Goal: Information Seeking & Learning: Learn about a topic

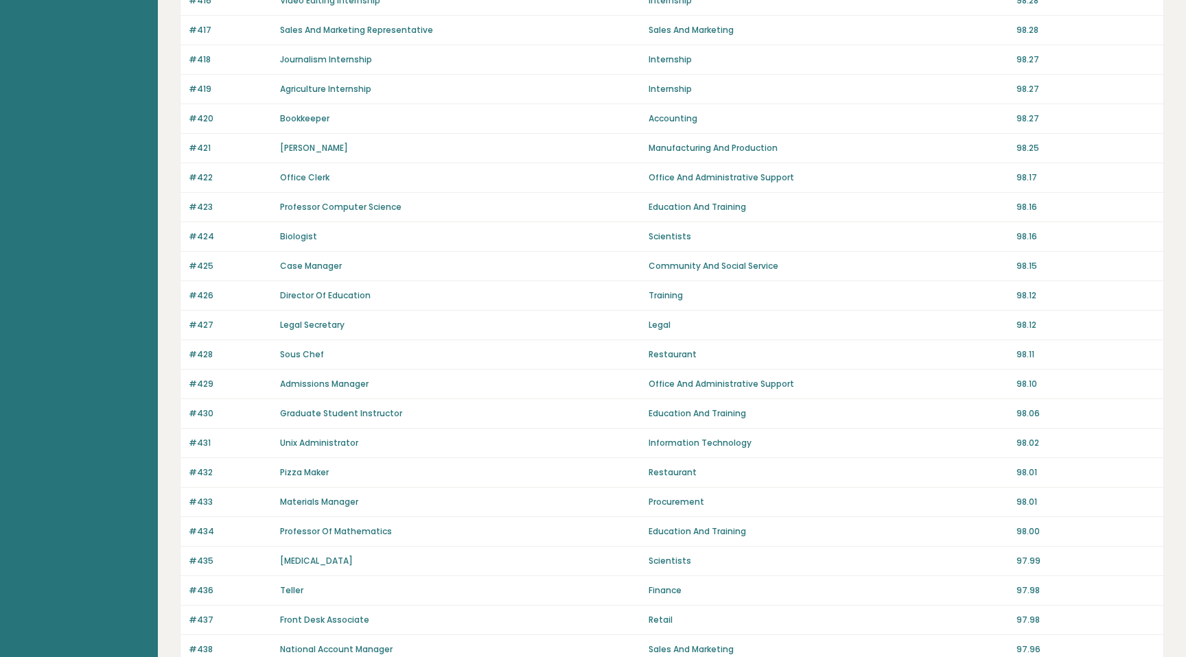
scroll to position [795, 0]
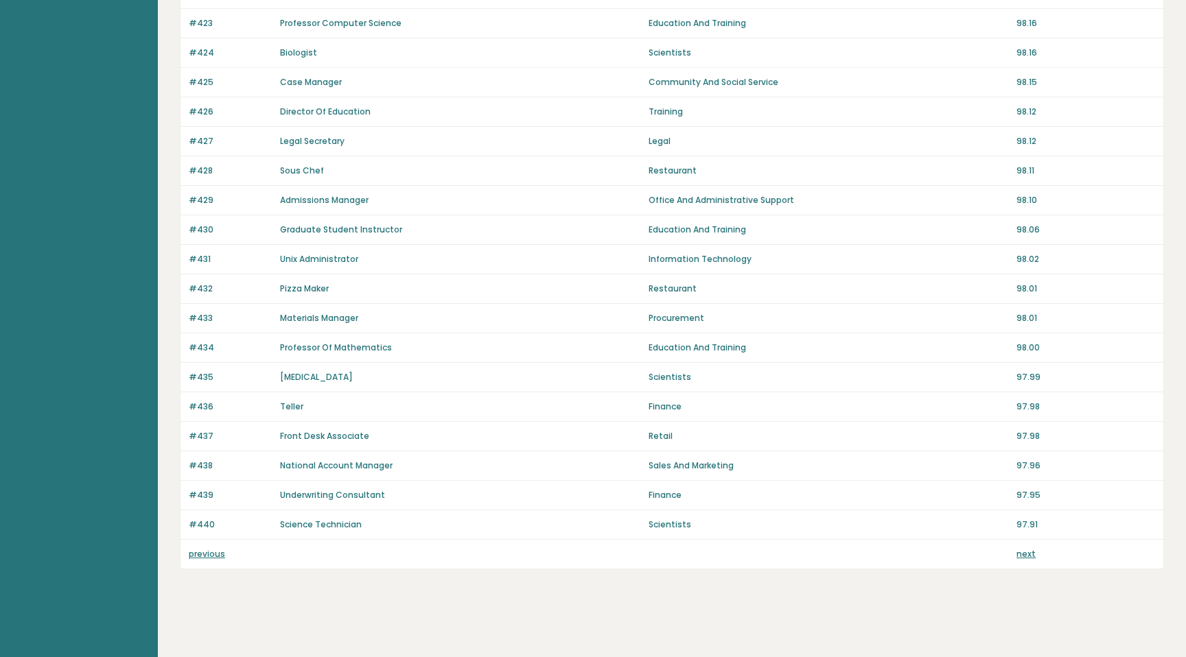
click at [209, 554] on link "previous" at bounding box center [207, 554] width 36 height 12
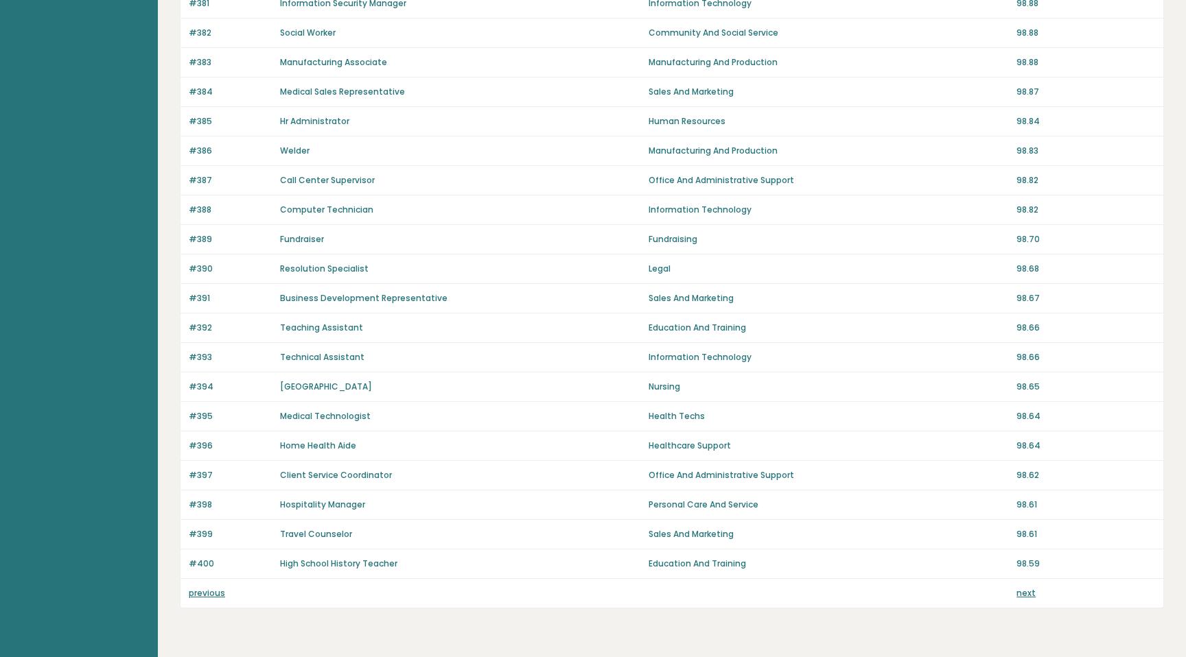
scroll to position [795, 0]
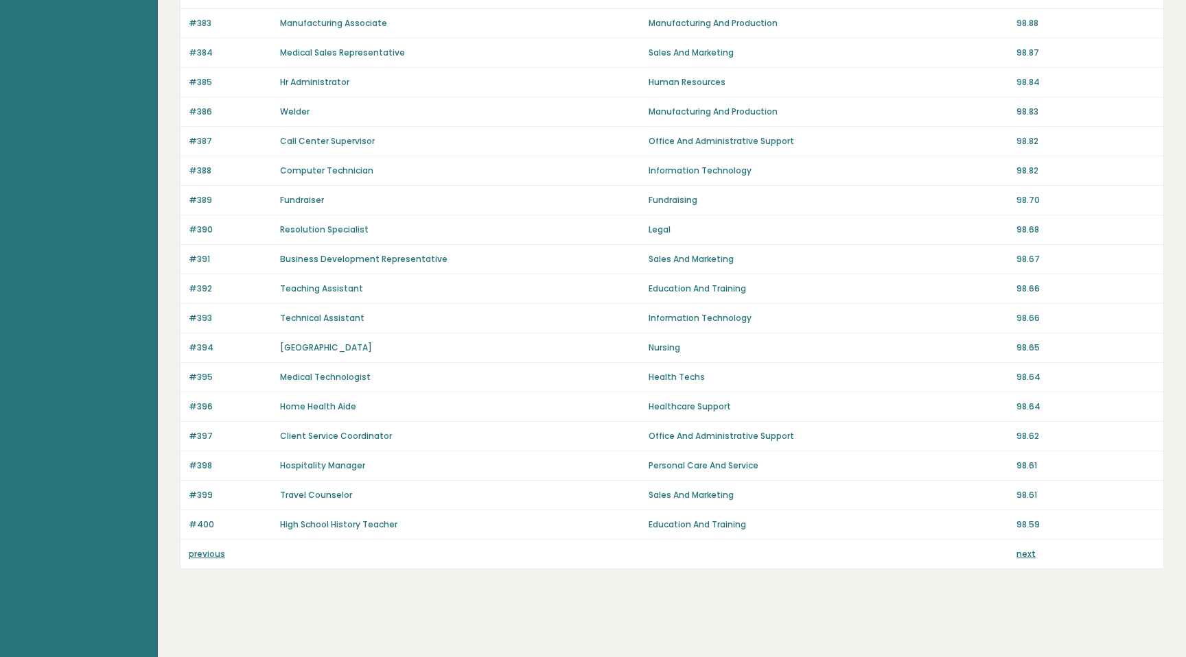
click at [209, 554] on link "previous" at bounding box center [207, 554] width 36 height 12
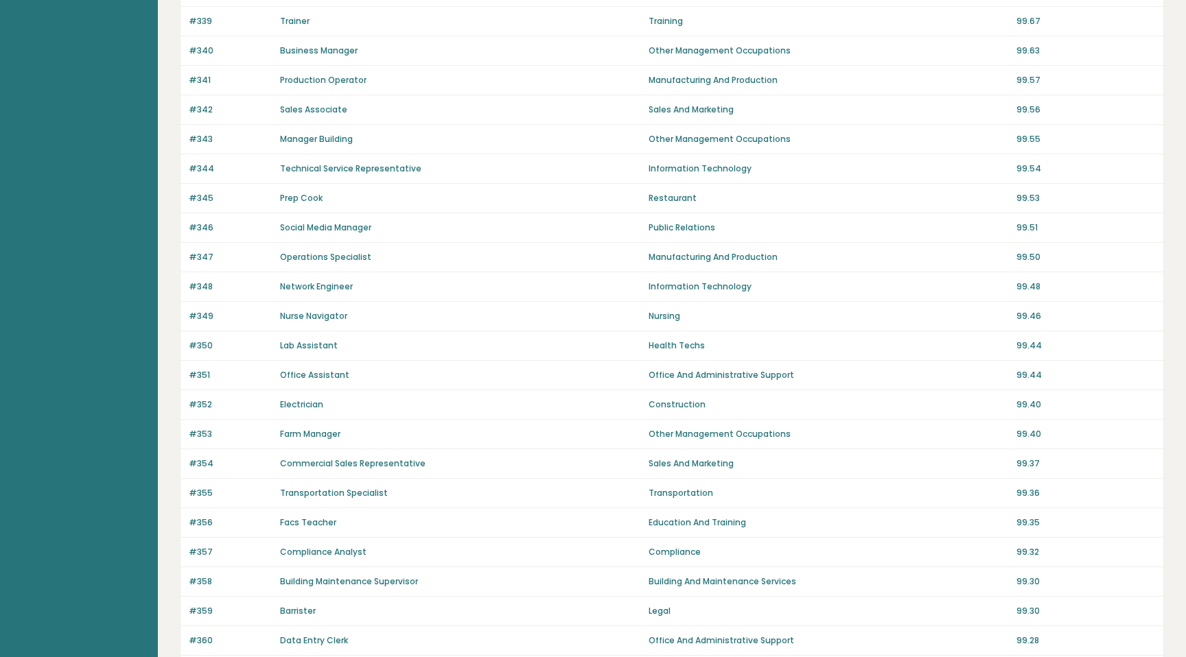
scroll to position [795, 0]
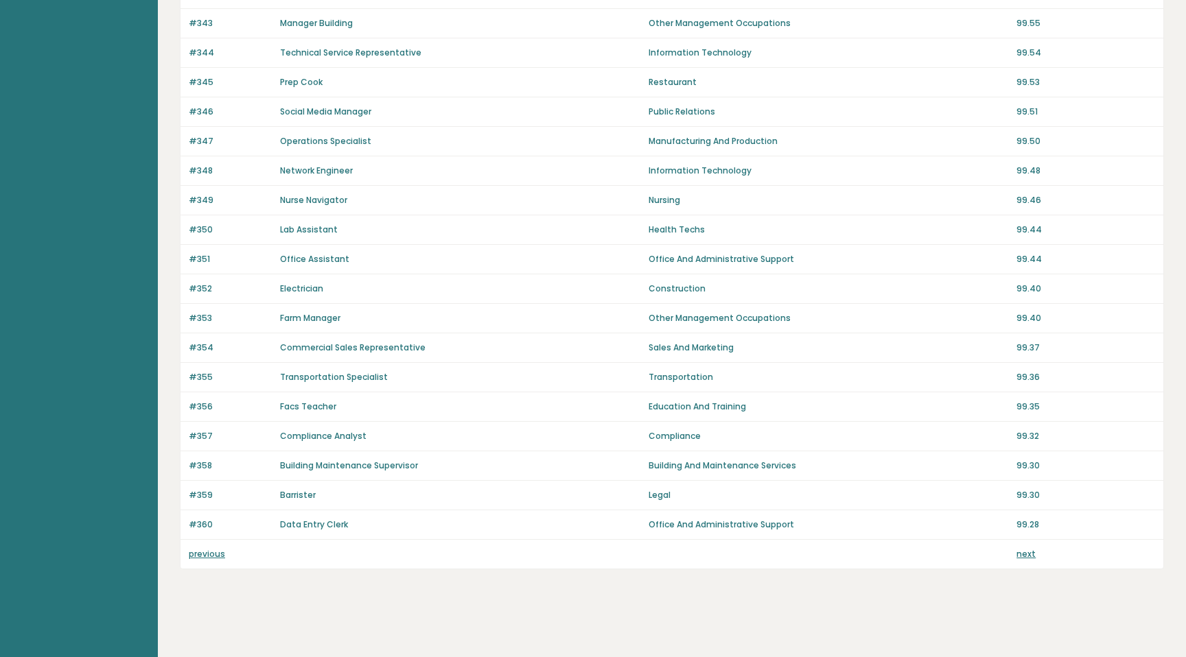
click at [209, 555] on link "previous" at bounding box center [207, 554] width 36 height 12
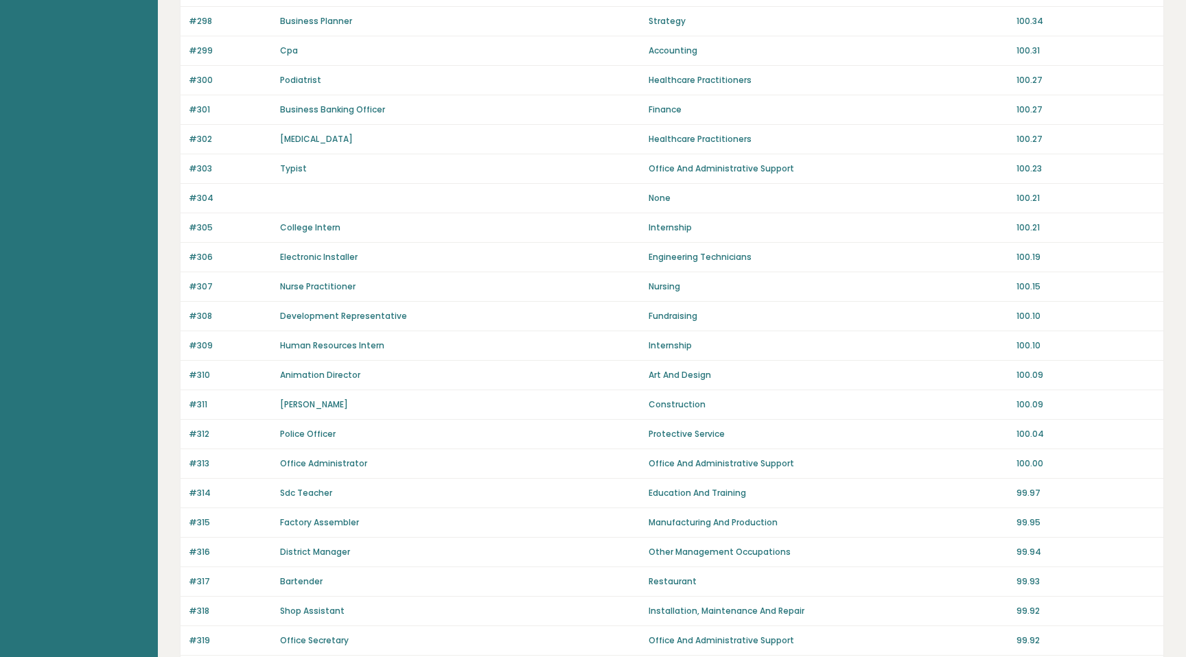
scroll to position [795, 0]
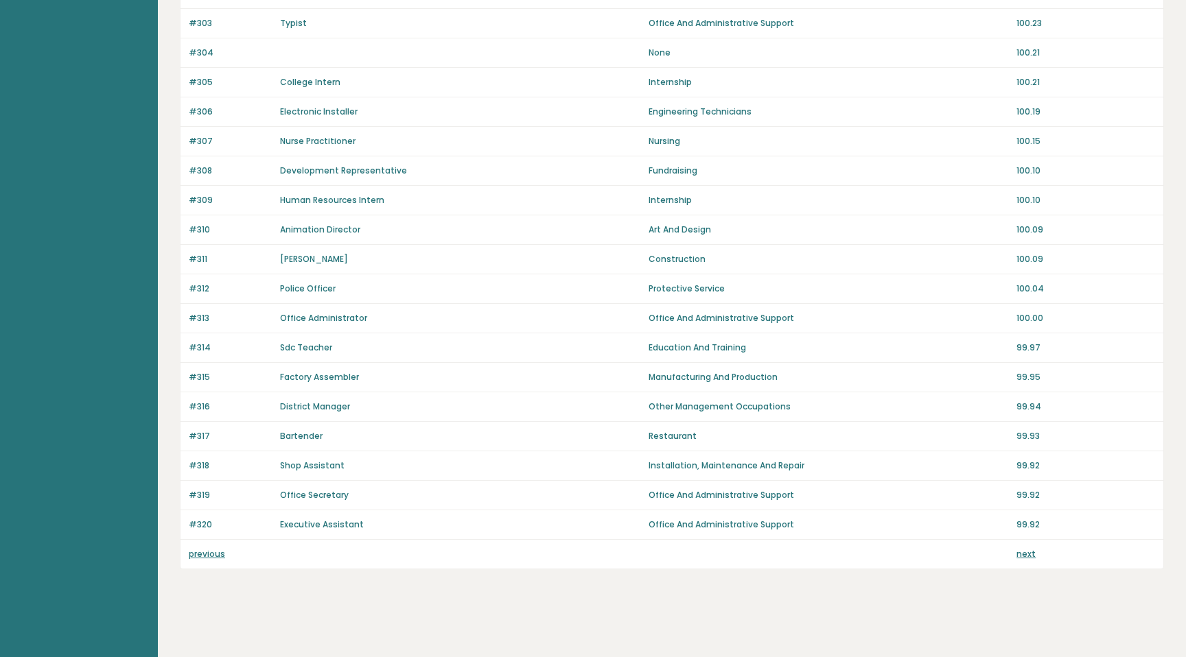
click at [209, 555] on link "previous" at bounding box center [207, 554] width 36 height 12
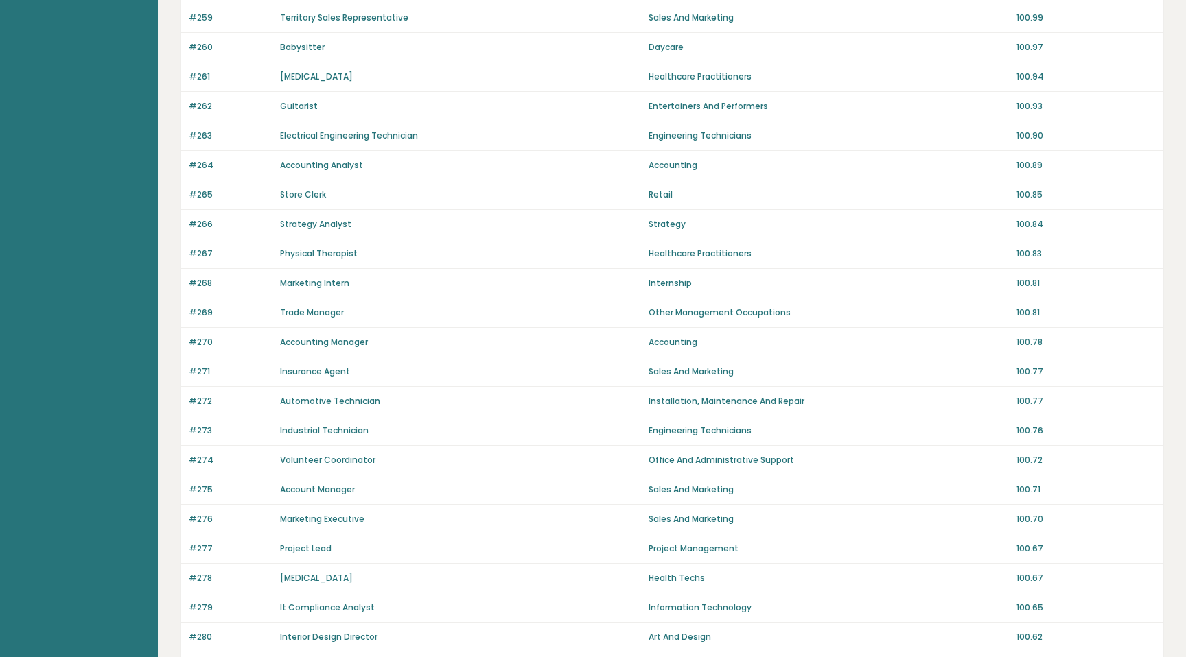
scroll to position [795, 0]
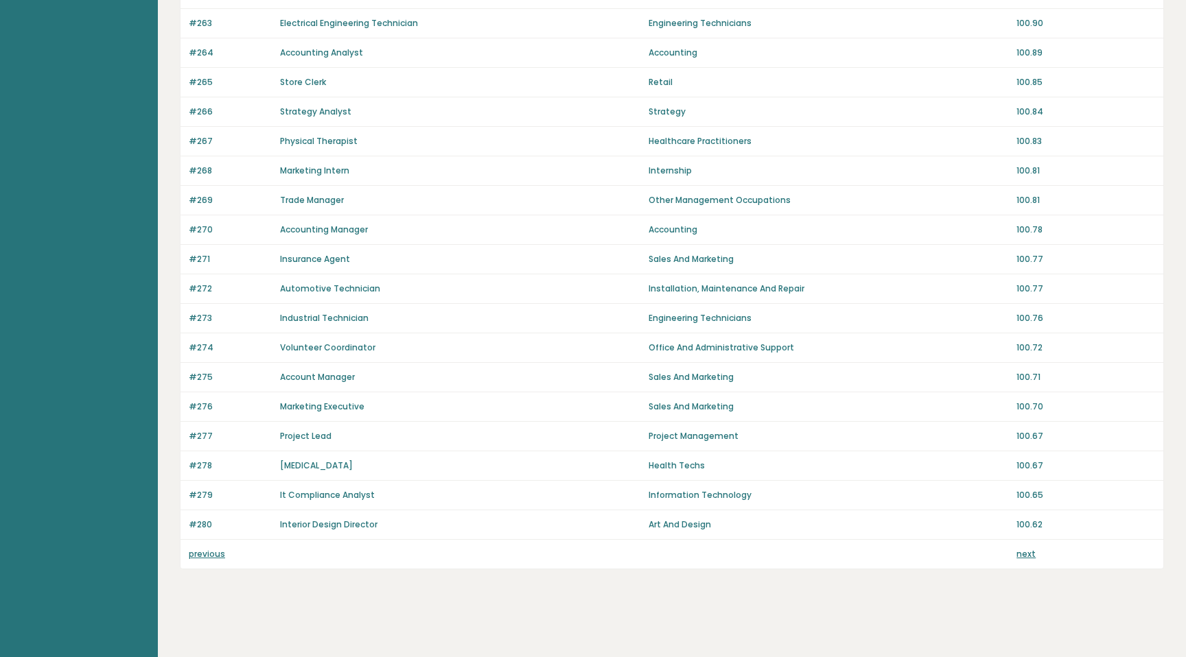
click at [209, 555] on link "previous" at bounding box center [207, 554] width 36 height 12
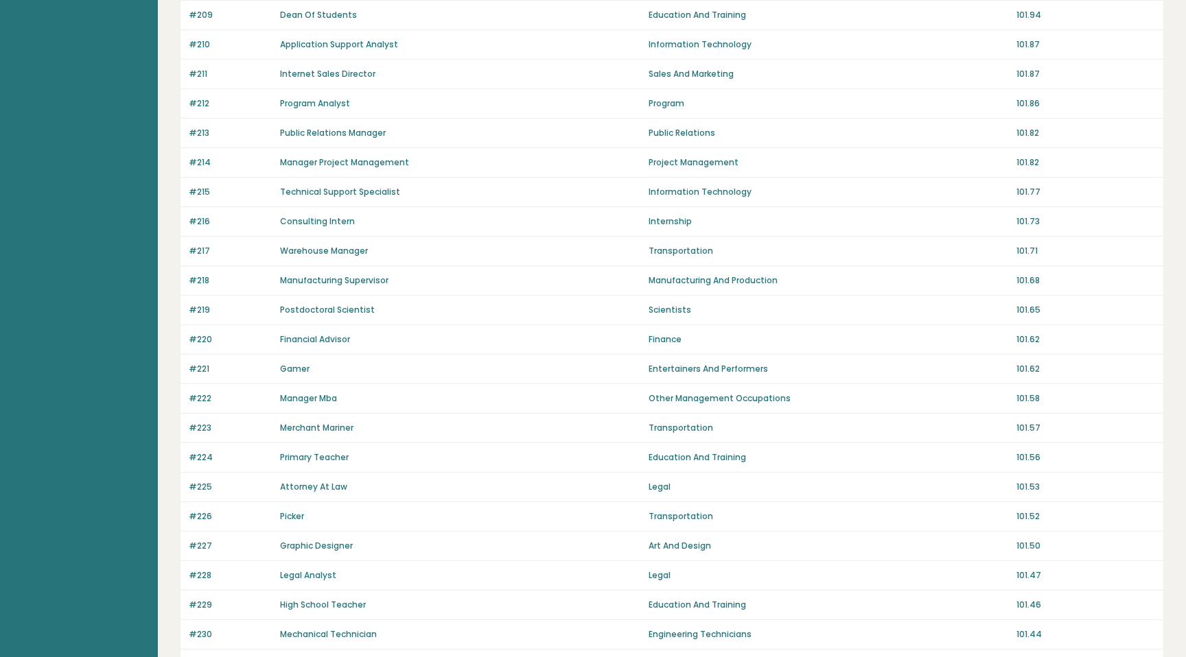
scroll to position [795, 0]
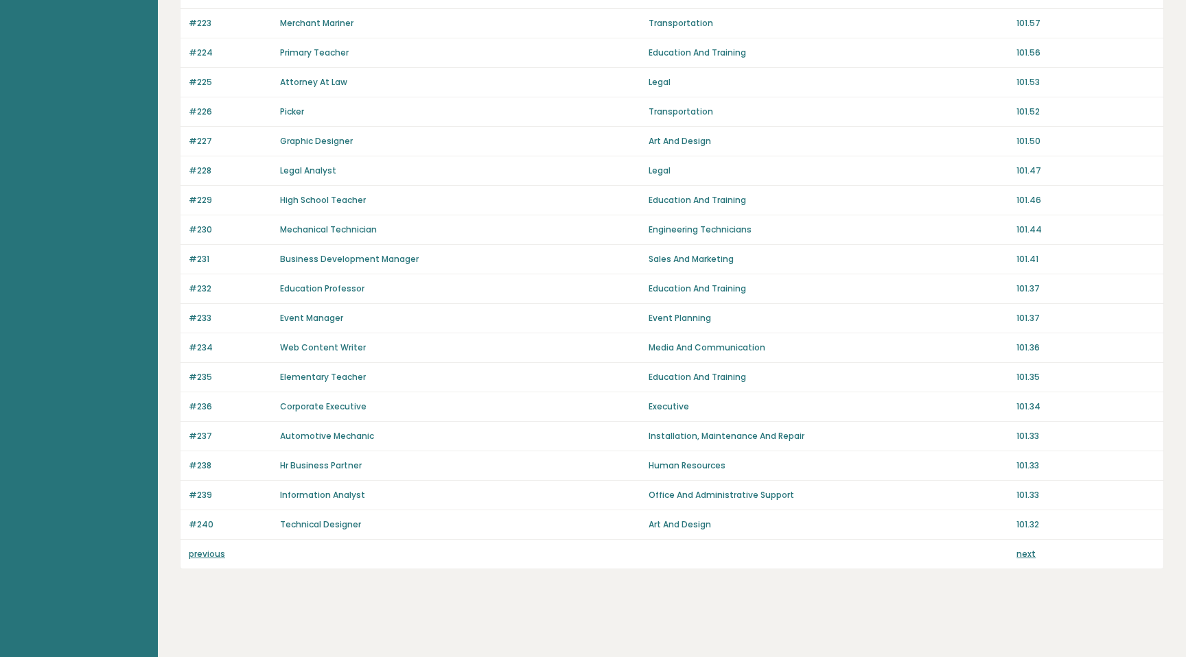
click at [209, 555] on link "previous" at bounding box center [207, 554] width 36 height 12
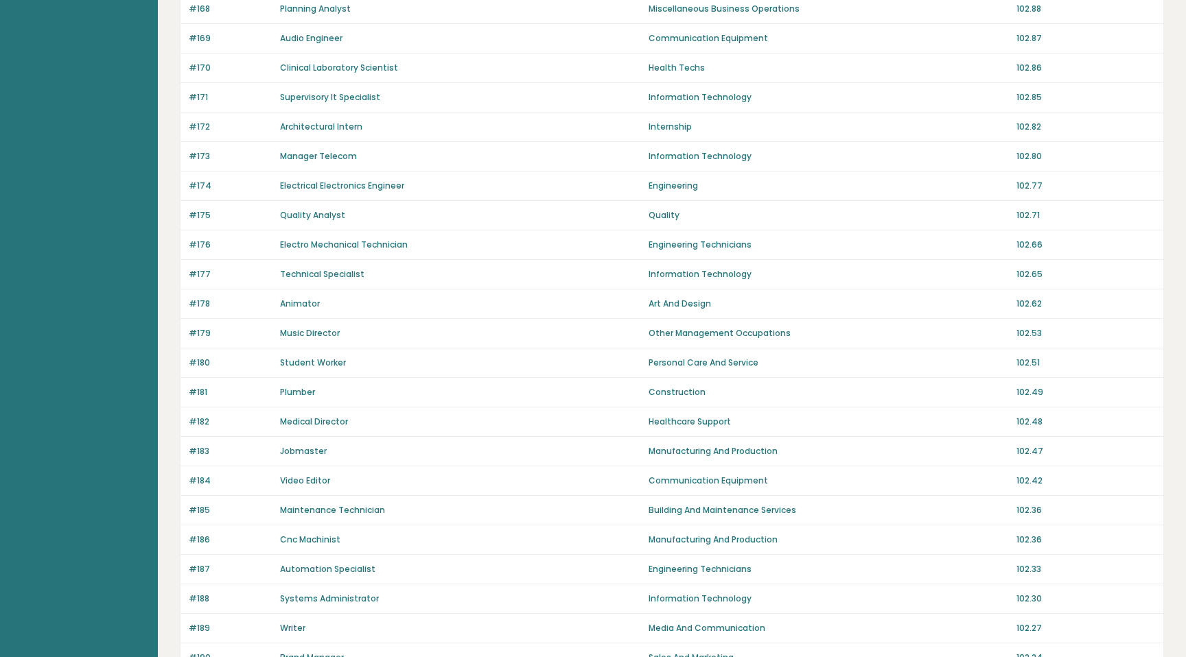
scroll to position [795, 0]
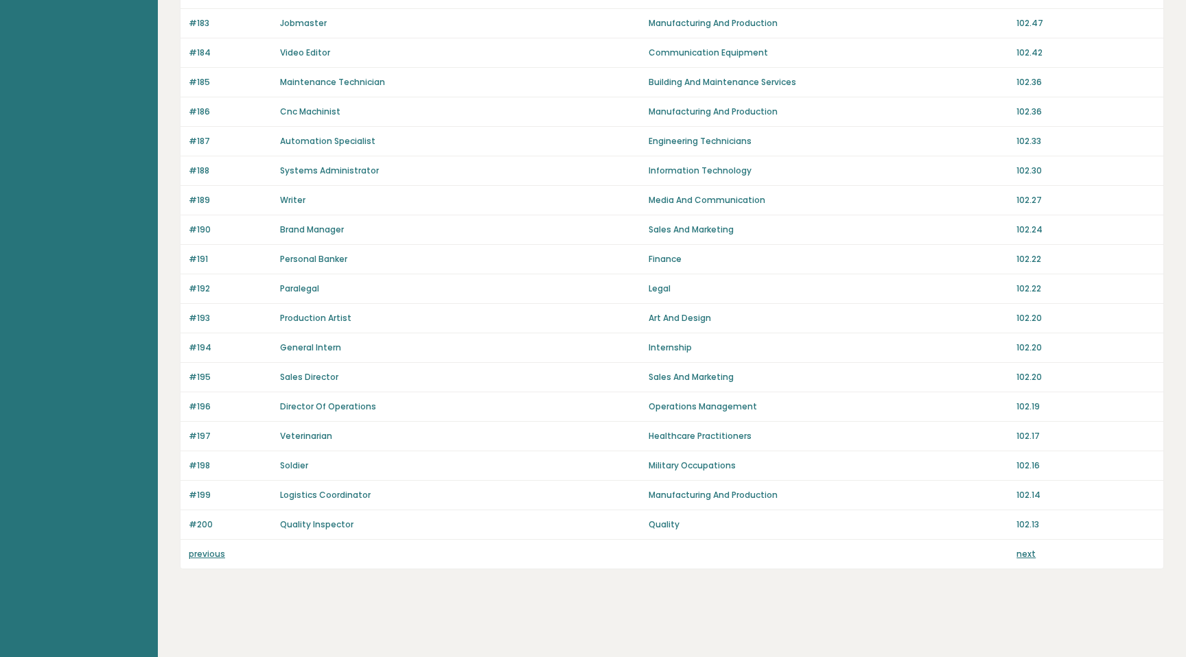
click at [209, 556] on link "previous" at bounding box center [207, 554] width 36 height 12
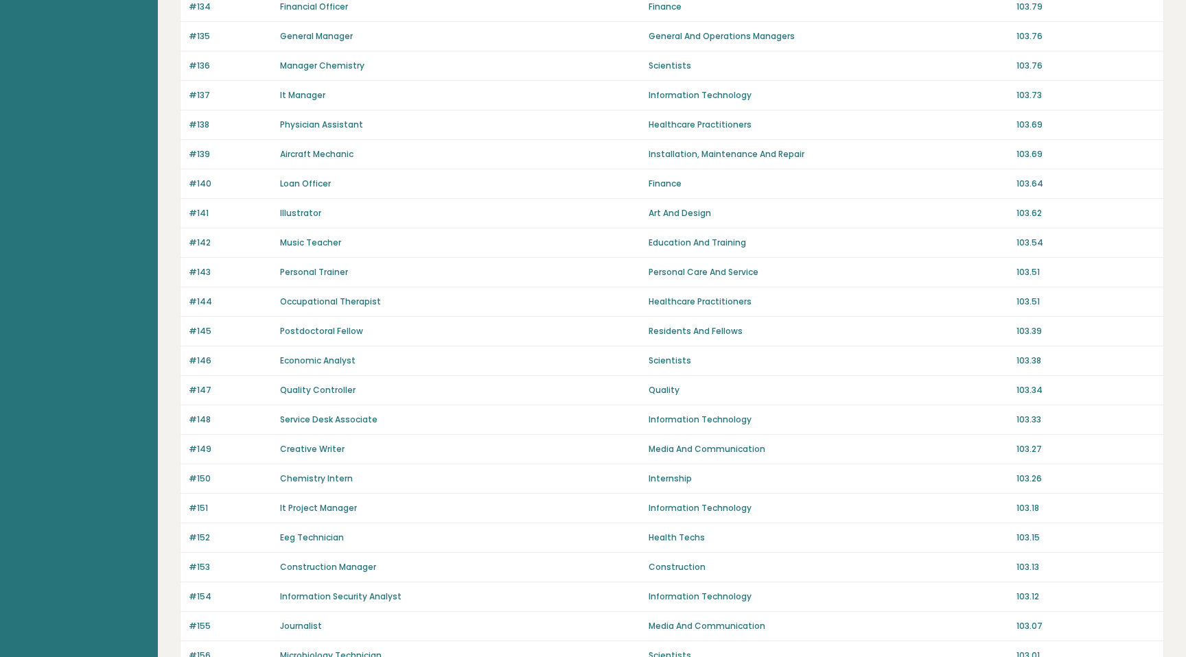
scroll to position [795, 0]
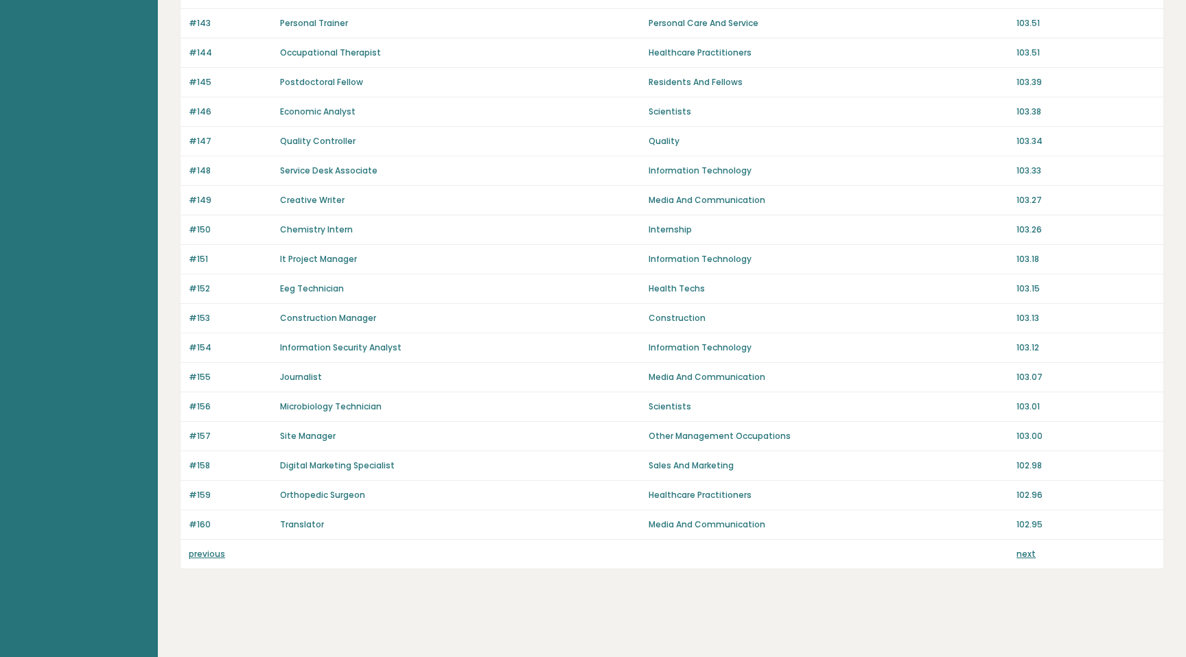
click at [209, 556] on link "previous" at bounding box center [207, 554] width 36 height 12
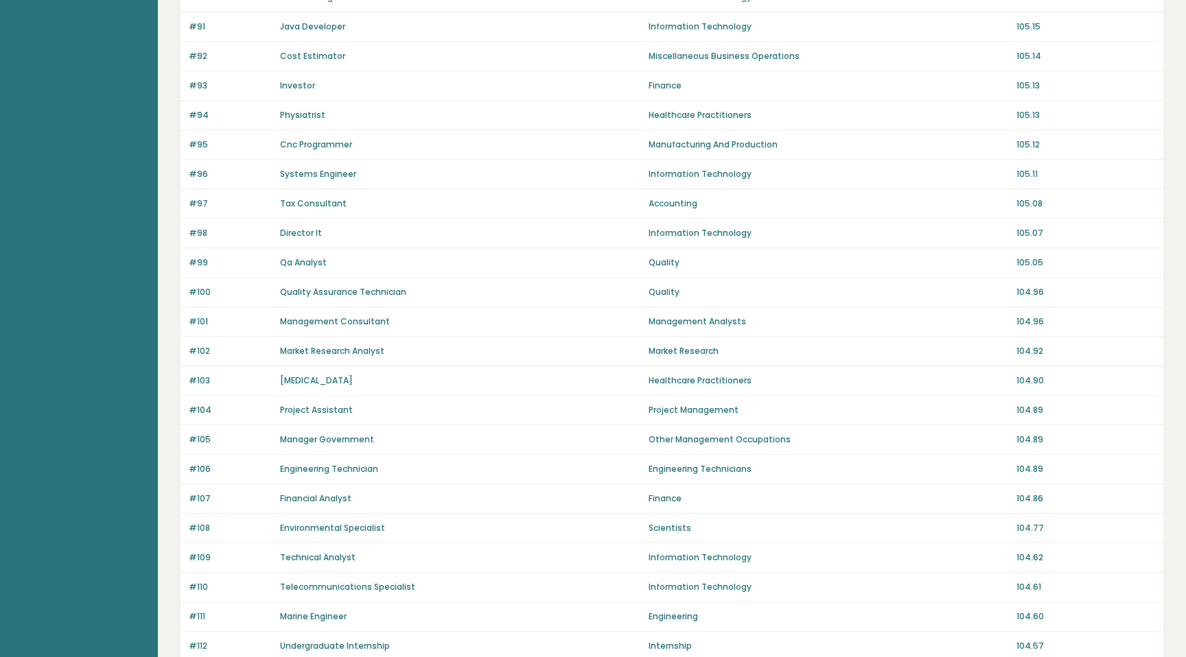
scroll to position [795, 0]
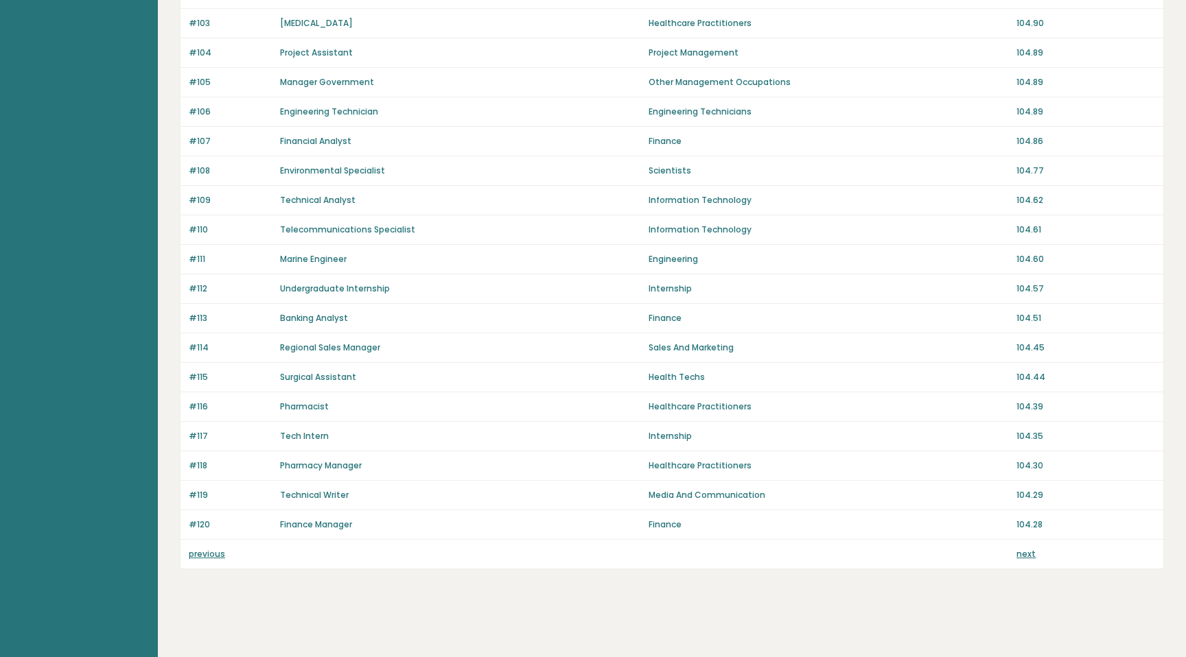
click at [209, 556] on link "previous" at bounding box center [207, 554] width 36 height 12
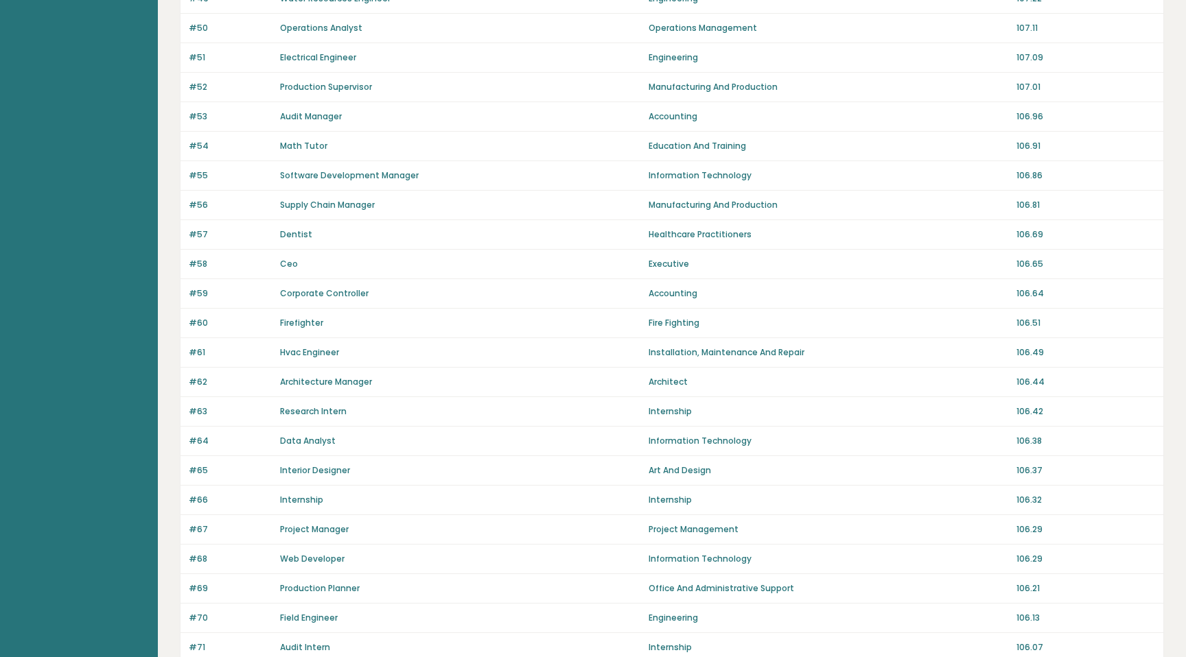
scroll to position [795, 0]
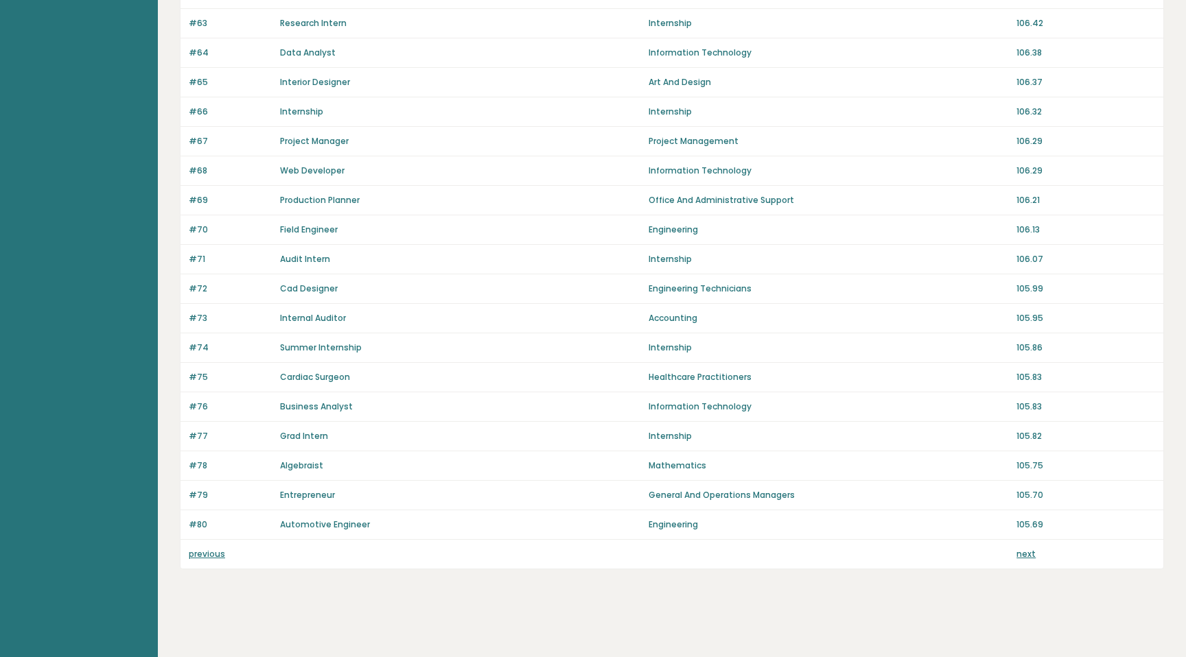
click at [209, 556] on link "previous" at bounding box center [207, 554] width 36 height 12
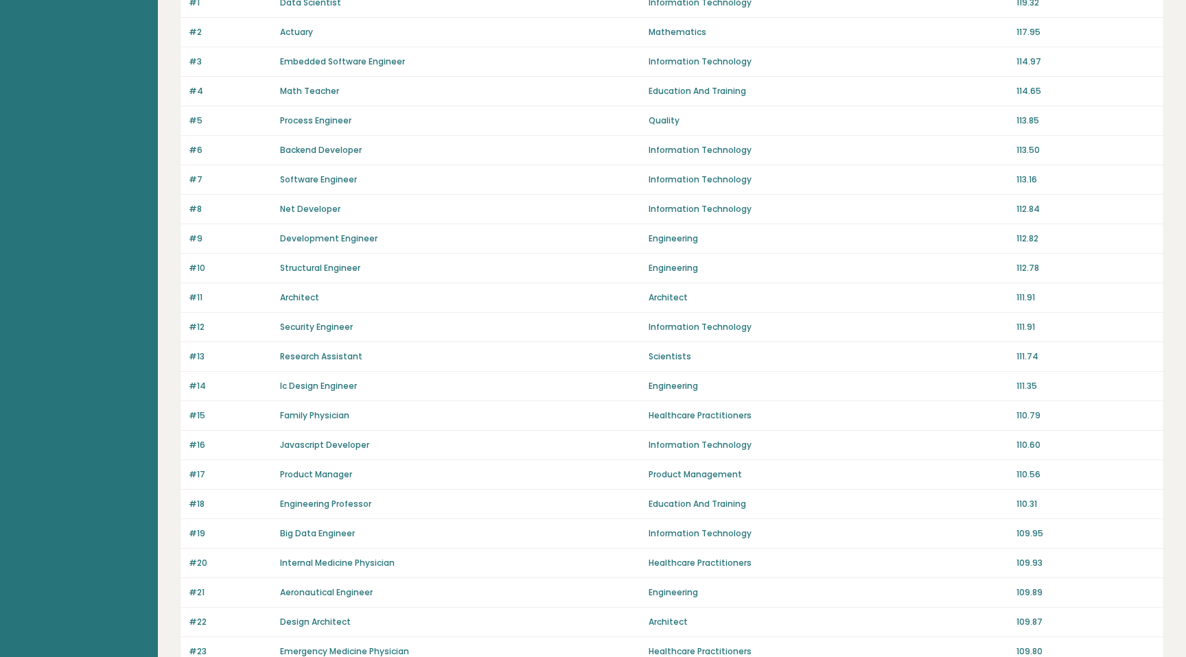
scroll to position [223, 0]
